Goal: Task Accomplishment & Management: Manage account settings

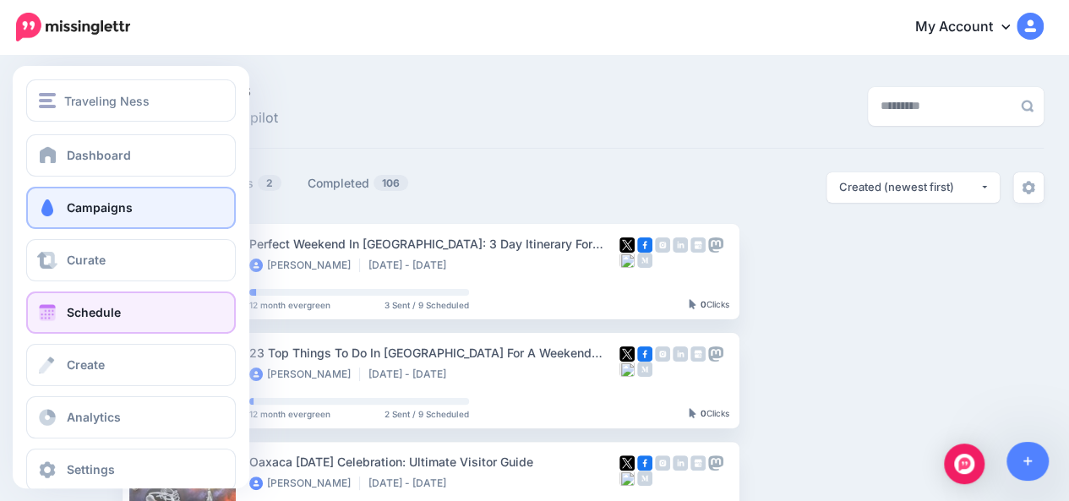
click at [42, 317] on span at bounding box center [47, 312] width 22 height 17
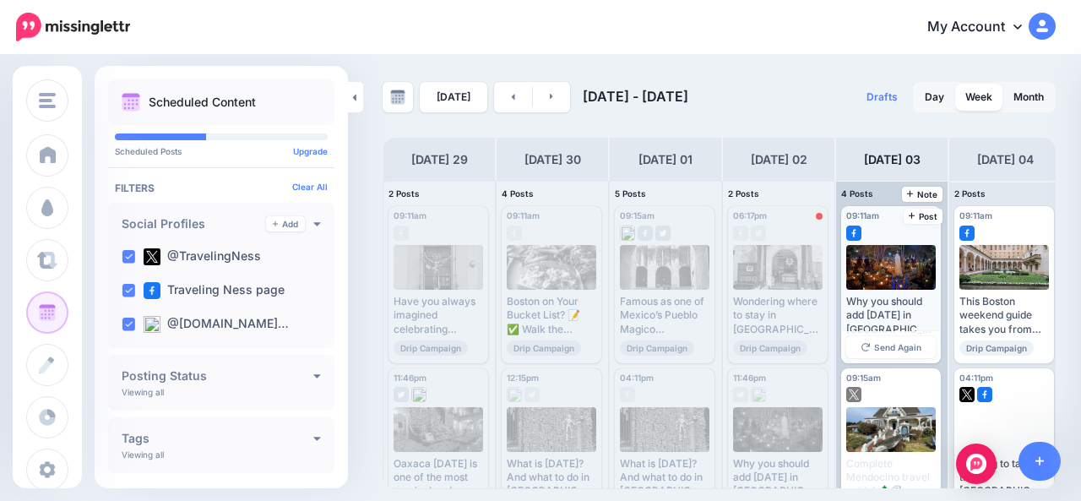
click at [885, 236] on div "09:11am [DATE] 09:11am Error Published Why you should add [DATE] in [GEOGRAPHIC…" at bounding box center [891, 284] width 100 height 157
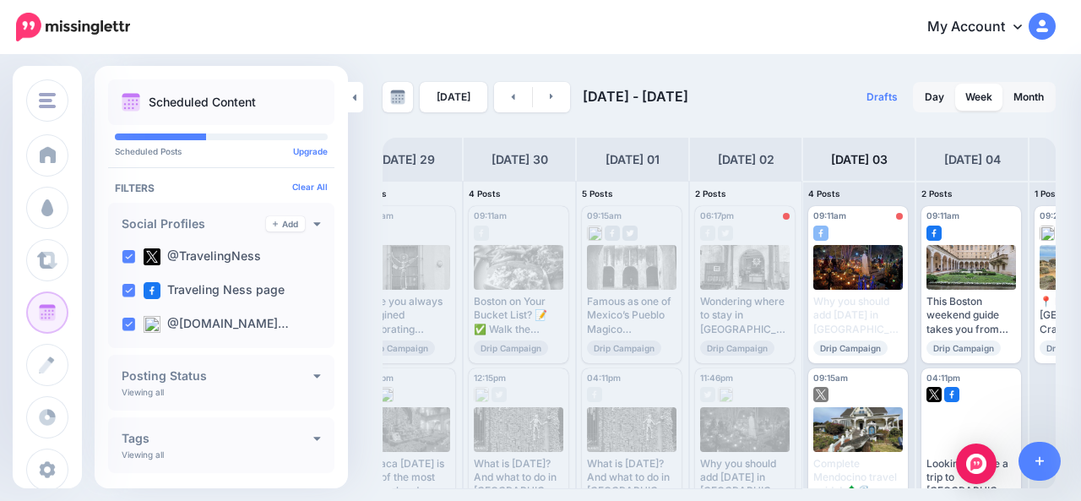
scroll to position [0, 118]
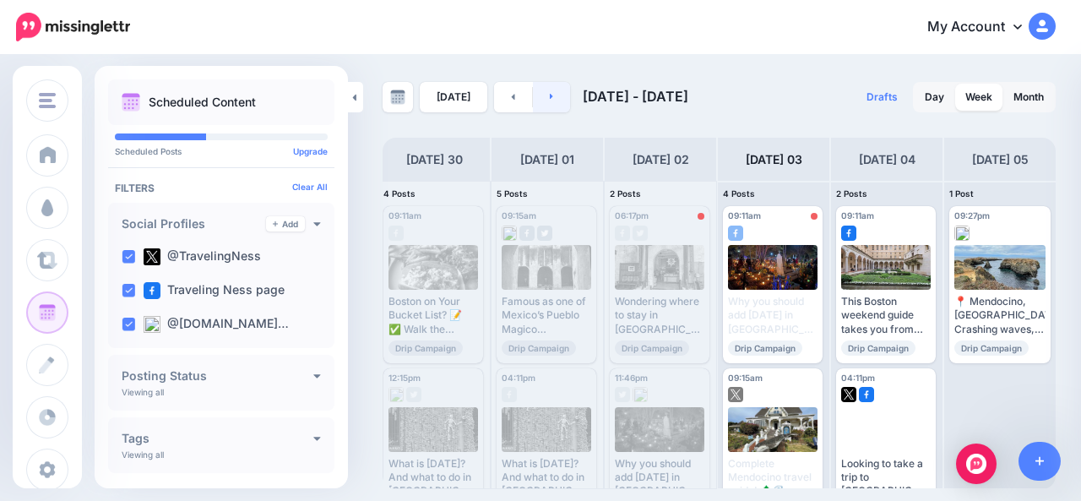
click at [552, 106] on link at bounding box center [552, 97] width 38 height 30
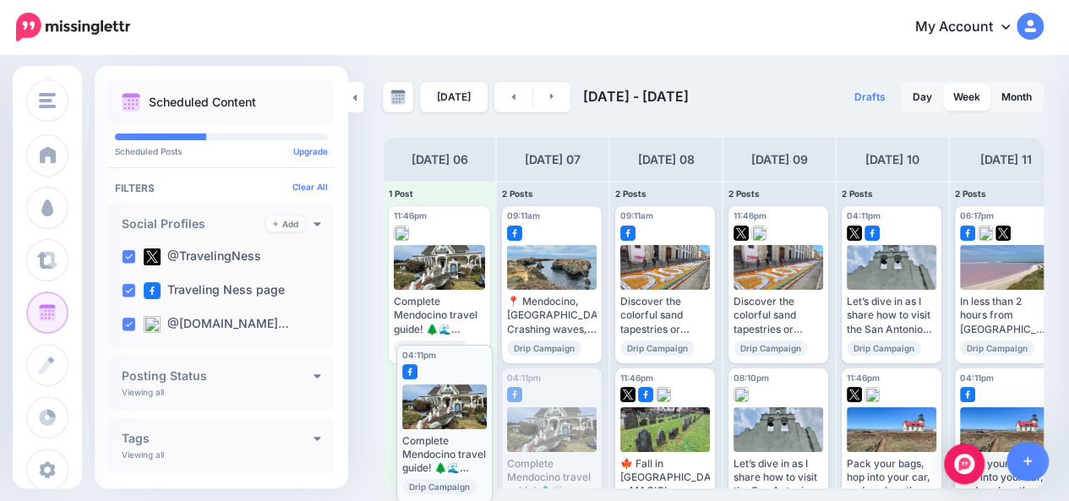
drag, startPoint x: 555, startPoint y: 442, endPoint x: 449, endPoint y: 418, distance: 109.0
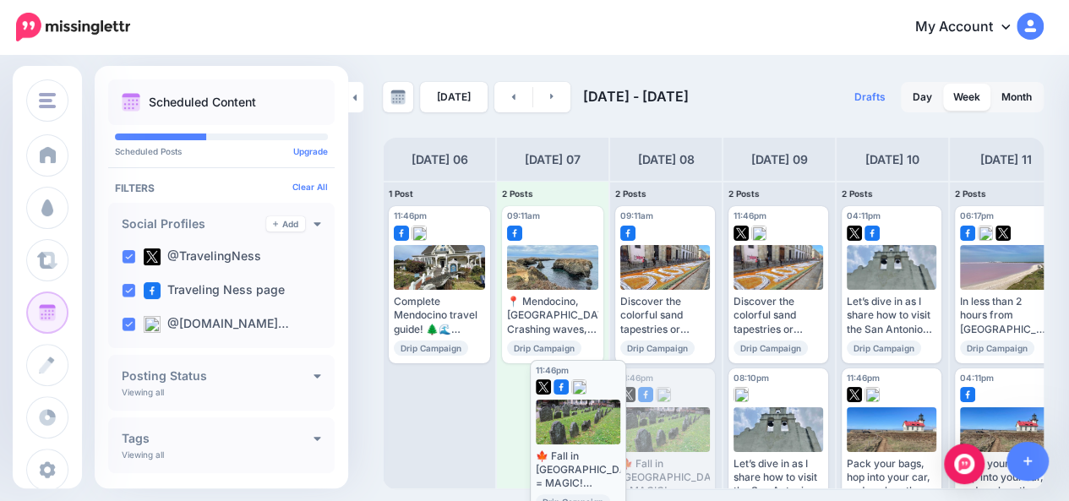
drag, startPoint x: 670, startPoint y: 447, endPoint x: 576, endPoint y: 435, distance: 94.5
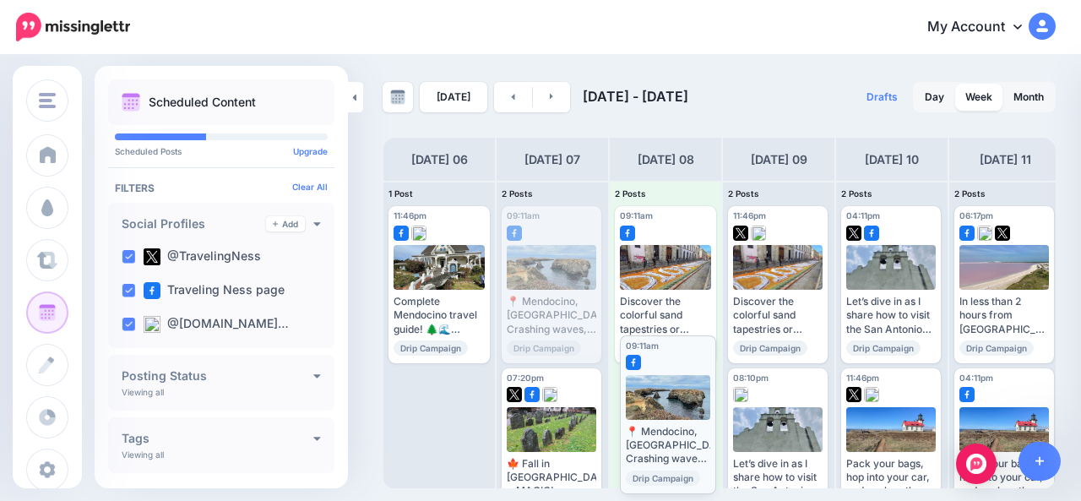
drag, startPoint x: 531, startPoint y: 267, endPoint x: 653, endPoint y: 406, distance: 185.6
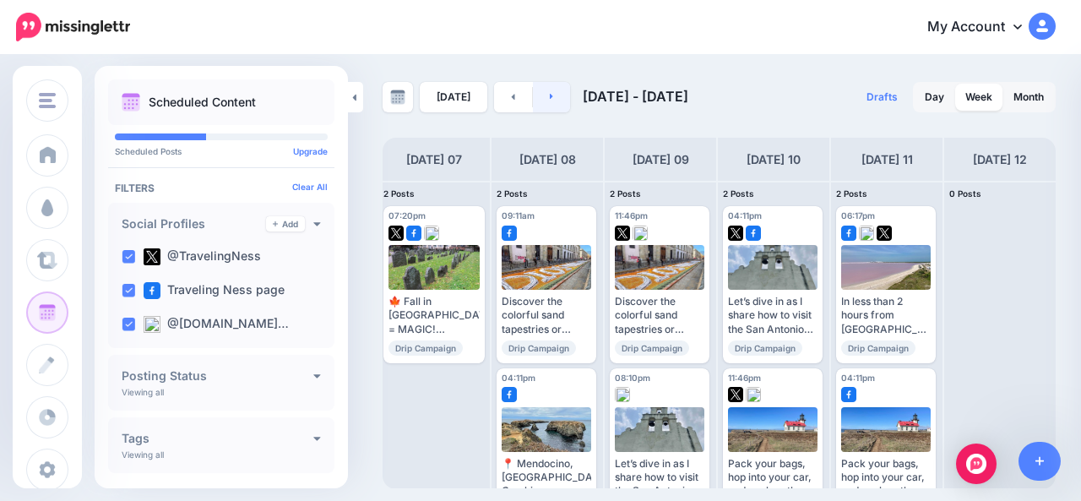
click at [550, 99] on icon at bounding box center [552, 96] width 4 height 10
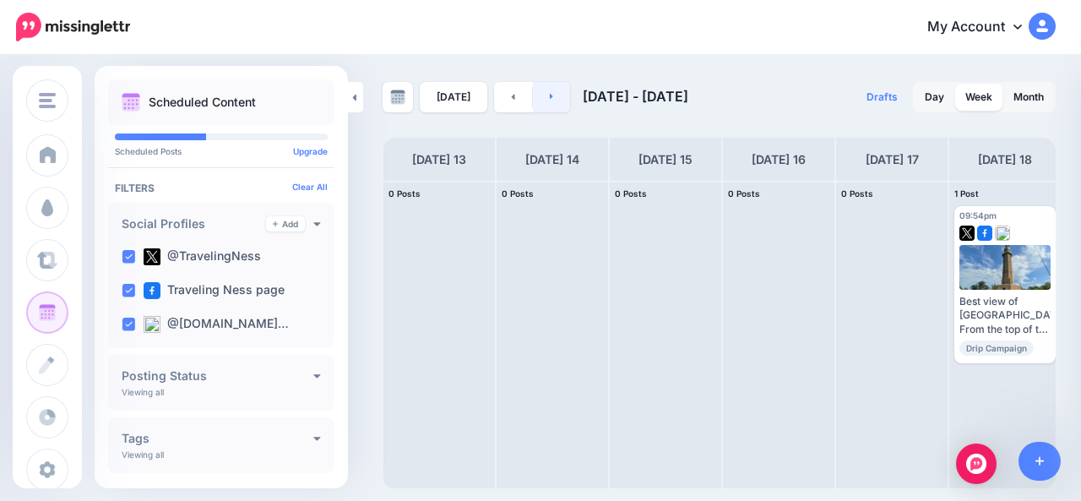
click at [550, 99] on icon at bounding box center [552, 96] width 4 height 10
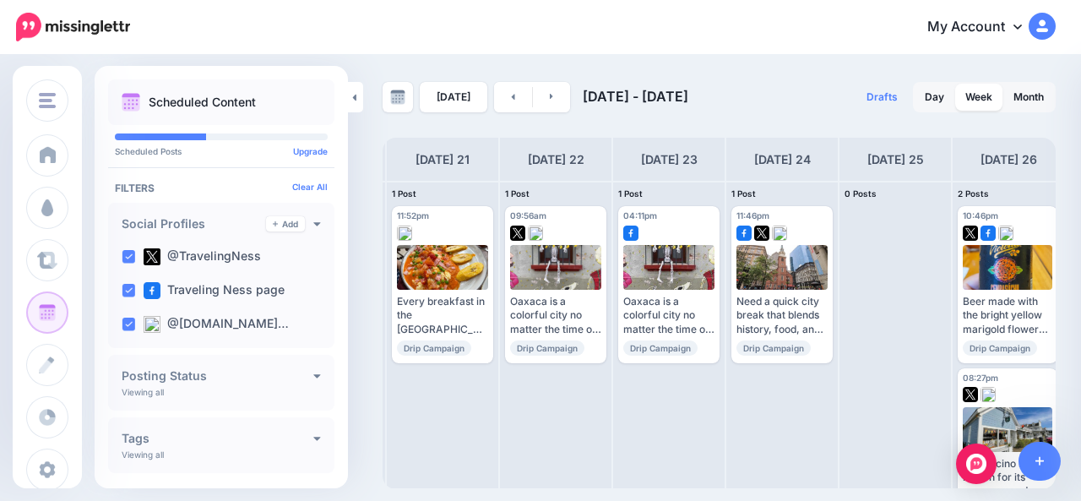
scroll to position [0, 1]
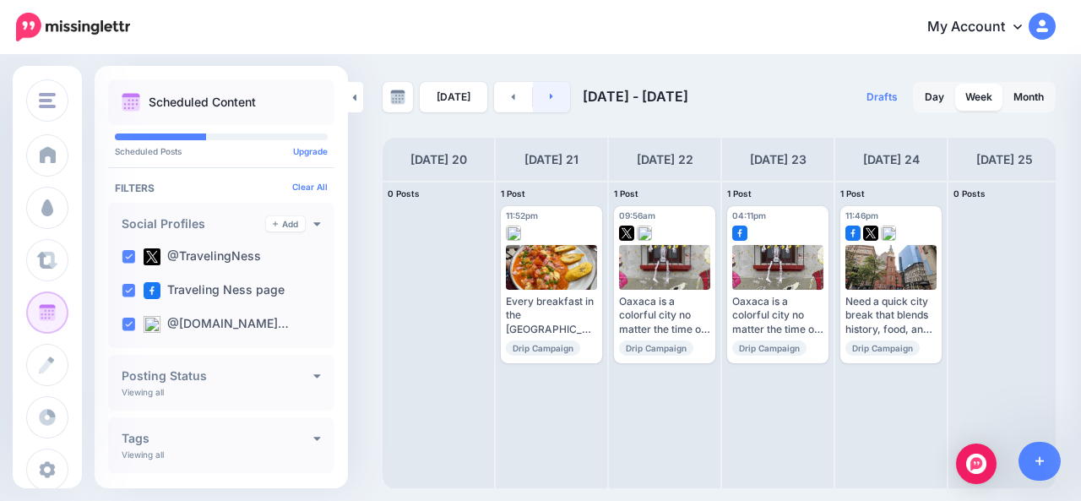
click at [558, 101] on link at bounding box center [552, 97] width 38 height 30
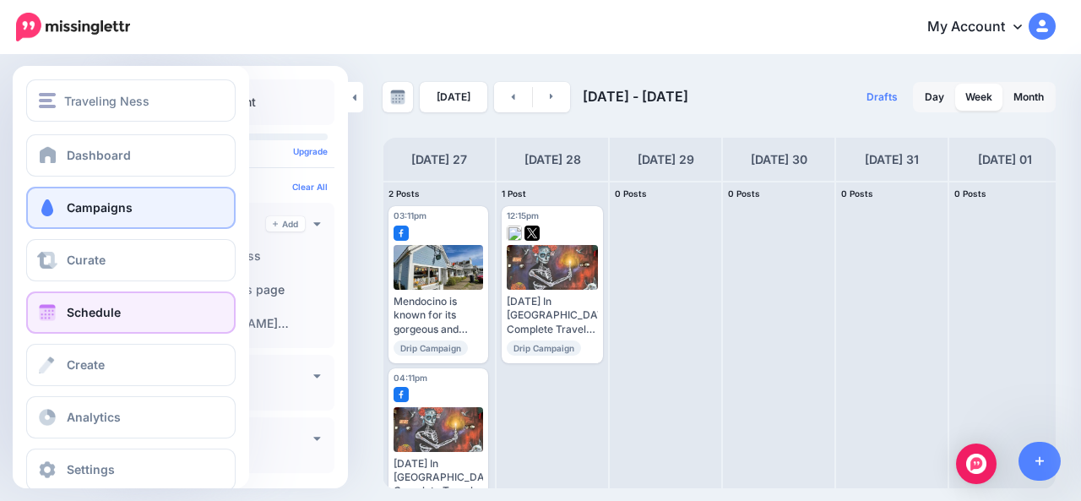
click at [61, 201] on link "Campaigns" at bounding box center [131, 208] width 210 height 42
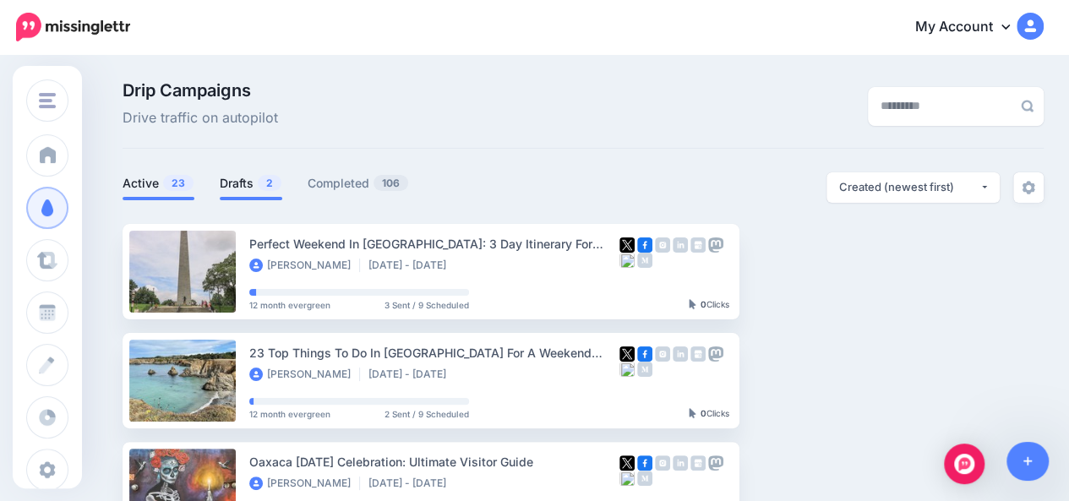
click at [241, 188] on link "Drafts 2" at bounding box center [251, 183] width 63 height 20
